Goal: Check status: Check status

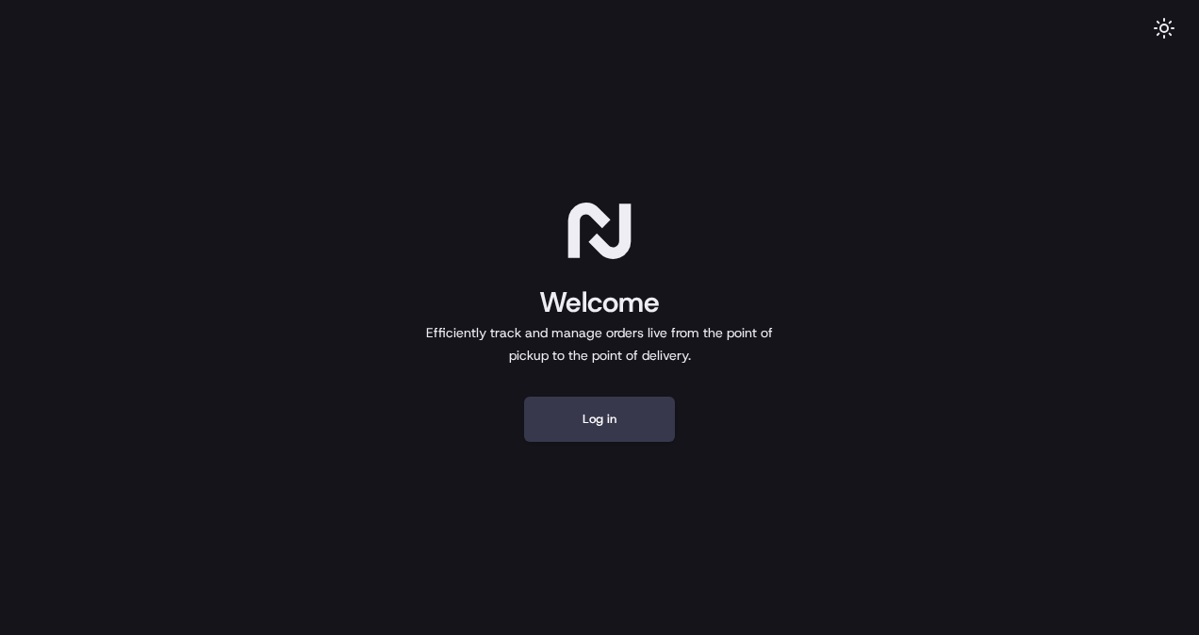
click at [589, 445] on div "Welcome Efficiently track and manage orders live from the point of pickup to th…" at bounding box center [599, 317] width 1199 height 635
click at [594, 419] on button "Log in" at bounding box center [599, 419] width 151 height 45
